Goal: Find specific page/section: Find specific page/section

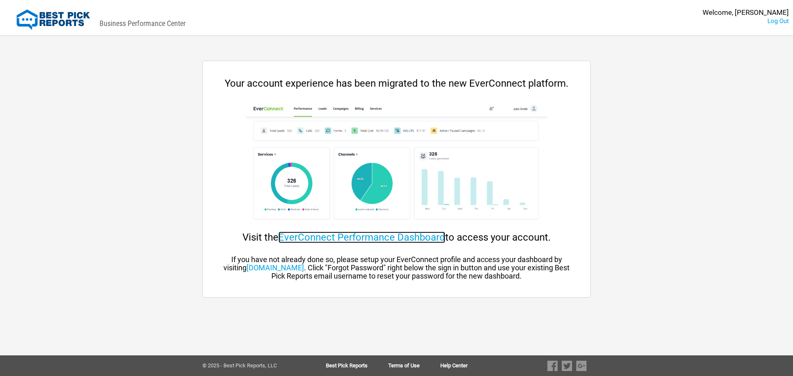
click at [351, 232] on link "EverConnect Performance Dashboard" at bounding box center [362, 238] width 167 height 12
click at [335, 242] on link "EverConnect Performance Dashboard" at bounding box center [362, 238] width 167 height 12
